Goal: Transaction & Acquisition: Purchase product/service

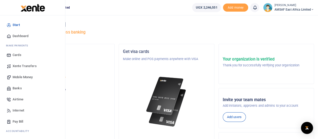
click at [16, 87] on span "Banks" at bounding box center [17, 88] width 9 height 5
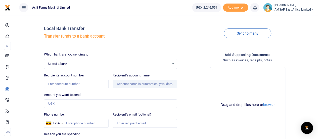
click at [89, 66] on div "Select a bank Select an option..." at bounding box center [110, 64] width 133 height 6
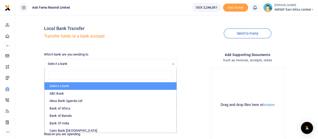
type input "e"
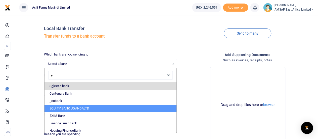
click at [58, 110] on li "E QUITY BANK UGANDALTD" at bounding box center [111, 108] width 132 height 8
select select "EQU"
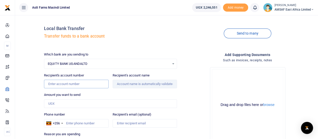
click at [70, 84] on input "Recipient's account number" at bounding box center [76, 84] width 64 height 9
type input "1038201619275"
click at [65, 102] on input "Amount you want to send" at bounding box center [110, 103] width 133 height 9
type input "Team Produce (U) Ltd"
drag, startPoint x: 117, startPoint y: 84, endPoint x: 149, endPoint y: 83, distance: 32.2
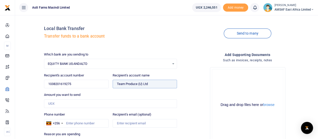
click at [149, 83] on input "Found" at bounding box center [145, 84] width 64 height 9
click at [57, 85] on input "1038201619275" at bounding box center [76, 84] width 64 height 9
